Goal: Task Accomplishment & Management: Use online tool/utility

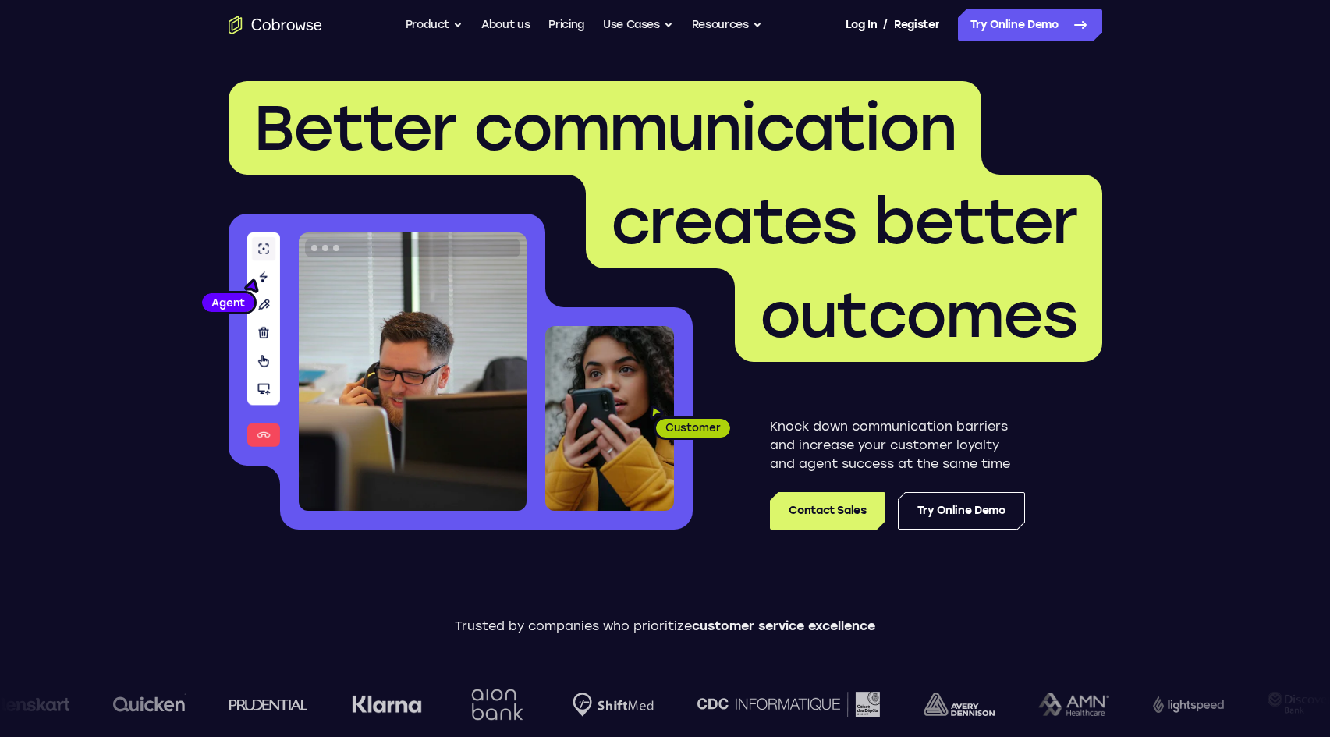
click at [1080, 42] on nav "Go back Powerful, Flexible and Trustworthy. Avoid all extra friction for both A…" at bounding box center [665, 25] width 1330 height 50
click at [1081, 41] on nav "Go back Powerful, Flexible and Trustworthy. Avoid all extra friction for both A…" at bounding box center [665, 25] width 1330 height 50
click at [1095, 12] on link "Try Online Demo" at bounding box center [1030, 24] width 144 height 31
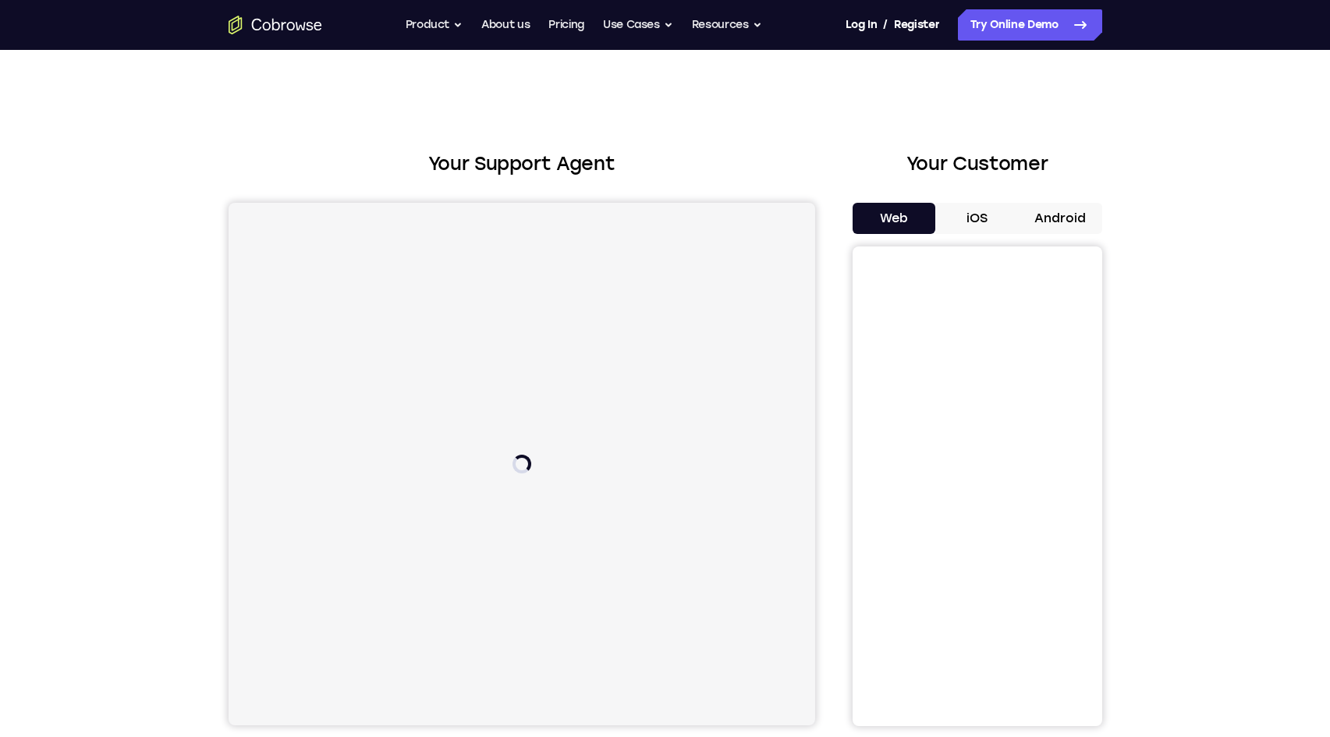
click at [1078, 229] on button "Android" at bounding box center [1060, 218] width 83 height 31
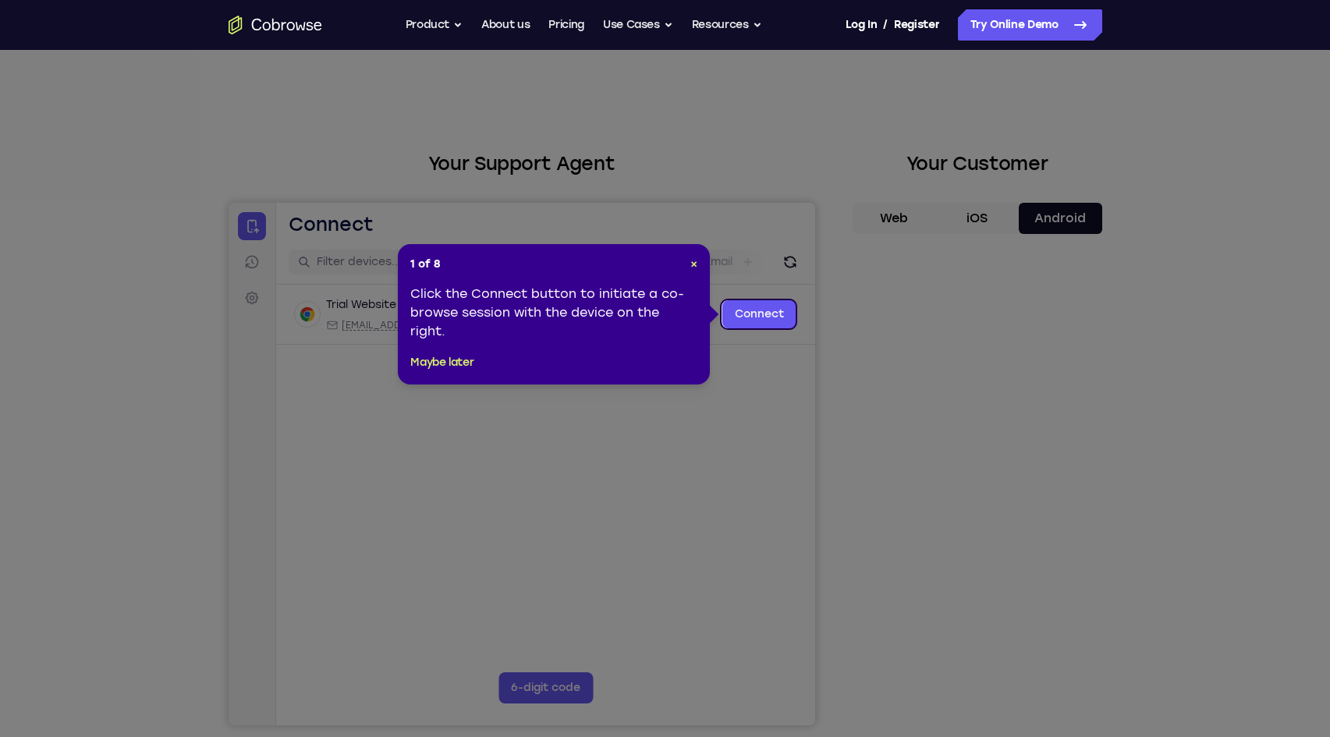
click at [968, 485] on icon at bounding box center [671, 368] width 1342 height 737
click at [694, 272] on div "1 of 8 × Click the Connect button to initiate a co-browse session with the devi…" at bounding box center [554, 314] width 312 height 140
click at [697, 267] on span "×" at bounding box center [694, 263] width 7 height 13
